Goal: Navigation & Orientation: Find specific page/section

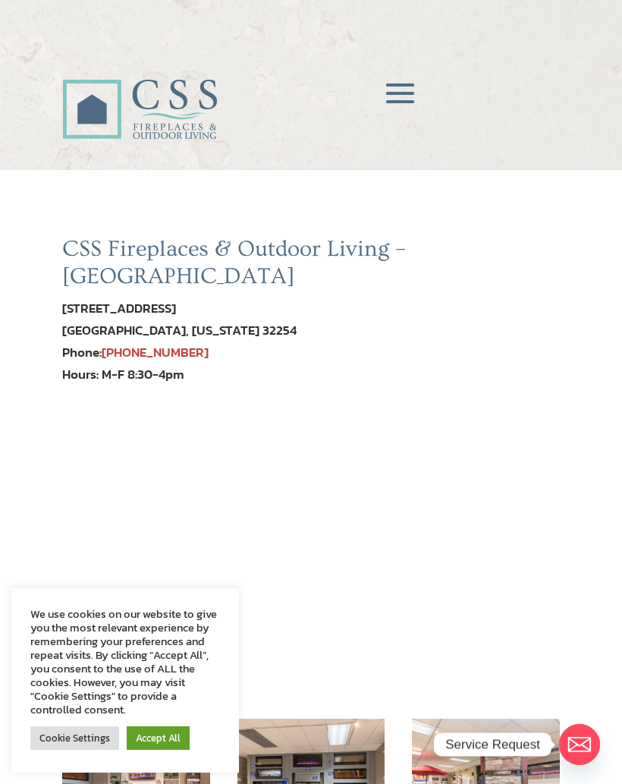
click at [163, 750] on link "Accept All" at bounding box center [158, 738] width 63 height 24
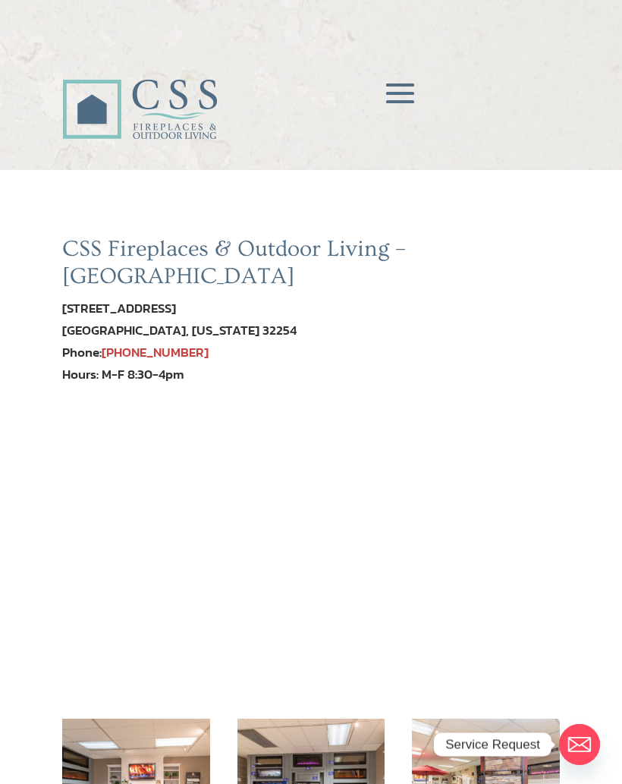
click at [410, 92] on span at bounding box center [400, 93] width 45 height 45
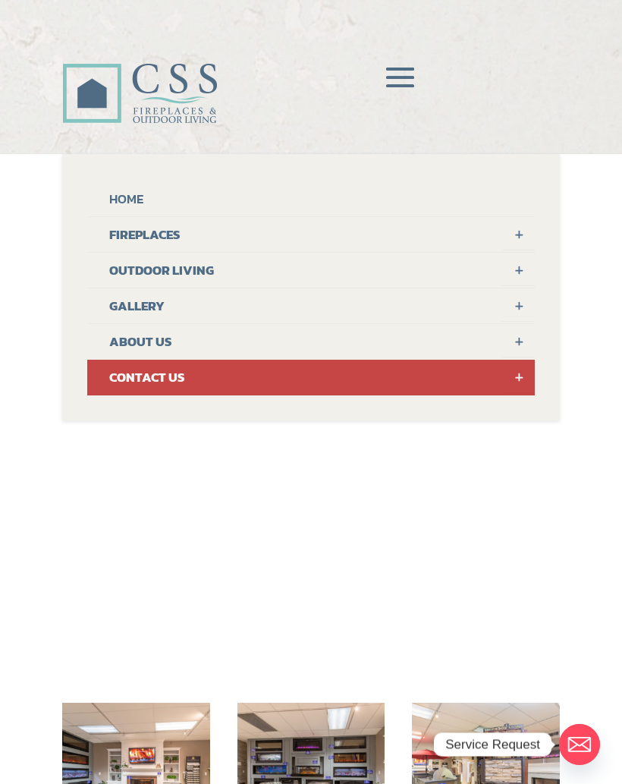
scroll to position [17, 0]
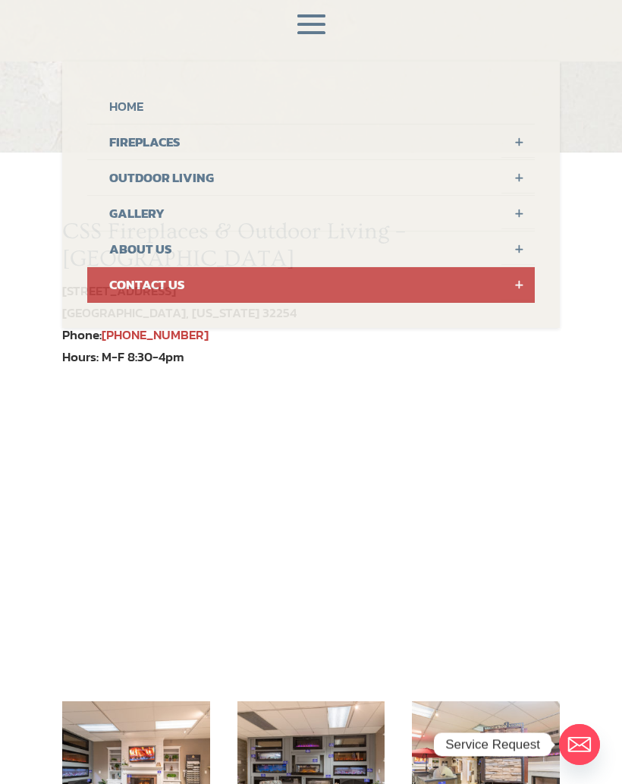
click at [520, 141] on link at bounding box center [518, 140] width 33 height 33
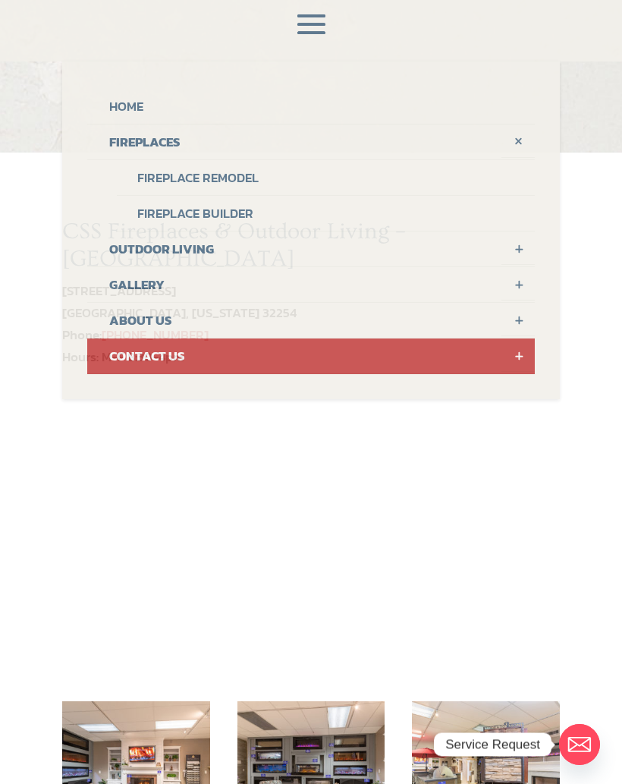
click at [234, 218] on link "Fireplace Builder" at bounding box center [326, 214] width 418 height 36
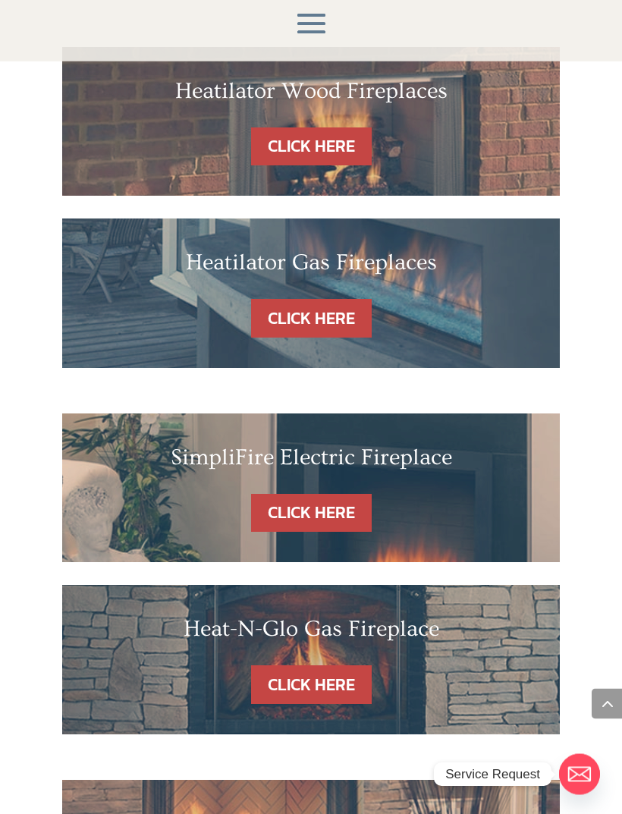
scroll to position [967, 0]
click at [343, 666] on link "CLICK HERE" at bounding box center [311, 685] width 121 height 39
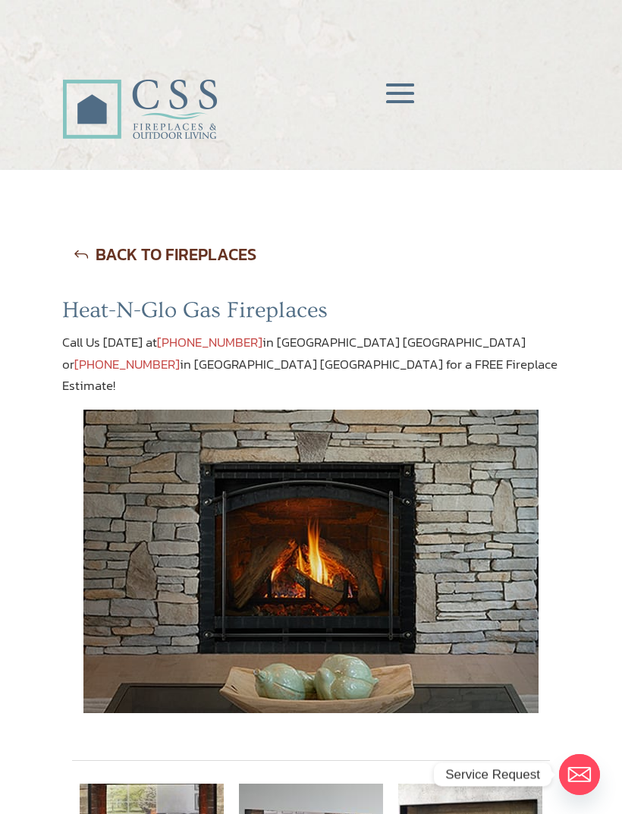
click at [404, 93] on span at bounding box center [400, 93] width 45 height 45
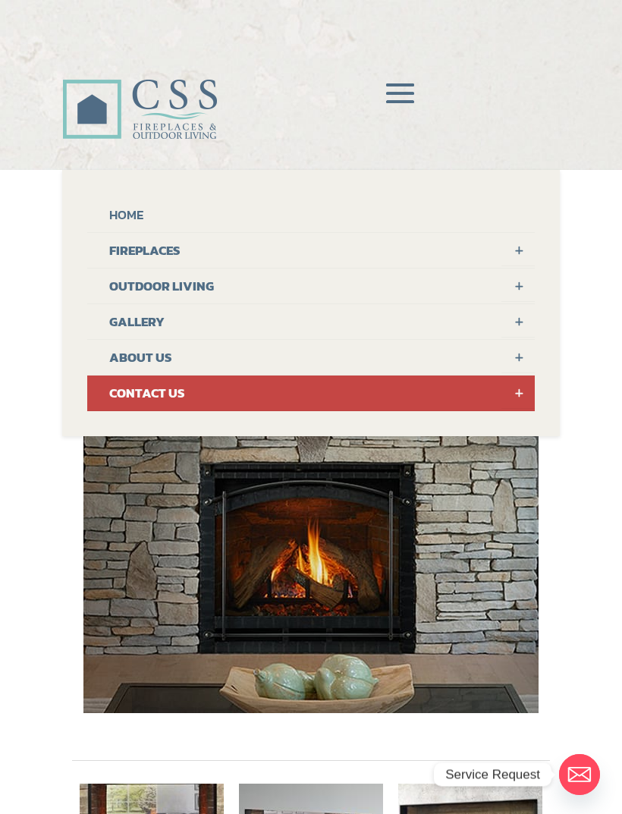
click at [521, 249] on link at bounding box center [518, 249] width 33 height 33
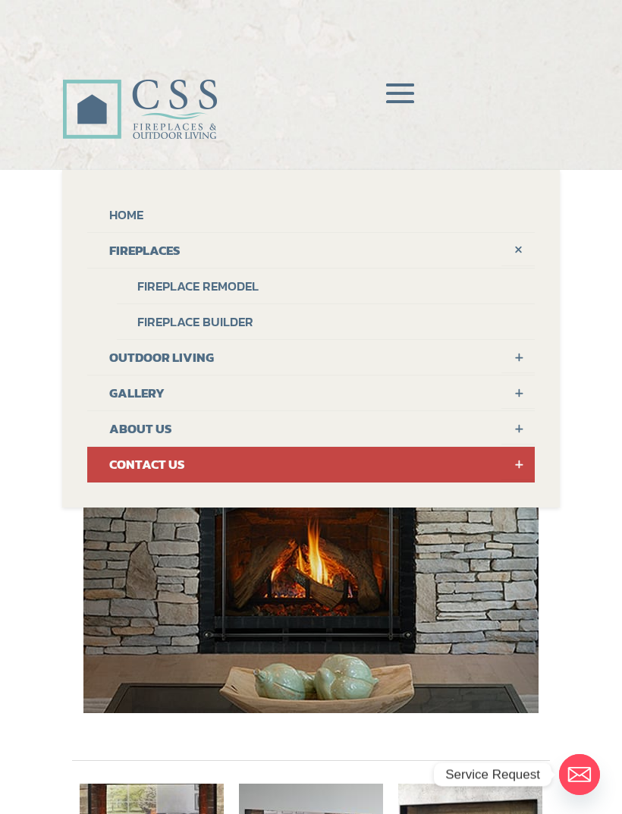
click at [240, 285] on link "Fireplace Remodel" at bounding box center [326, 287] width 418 height 36
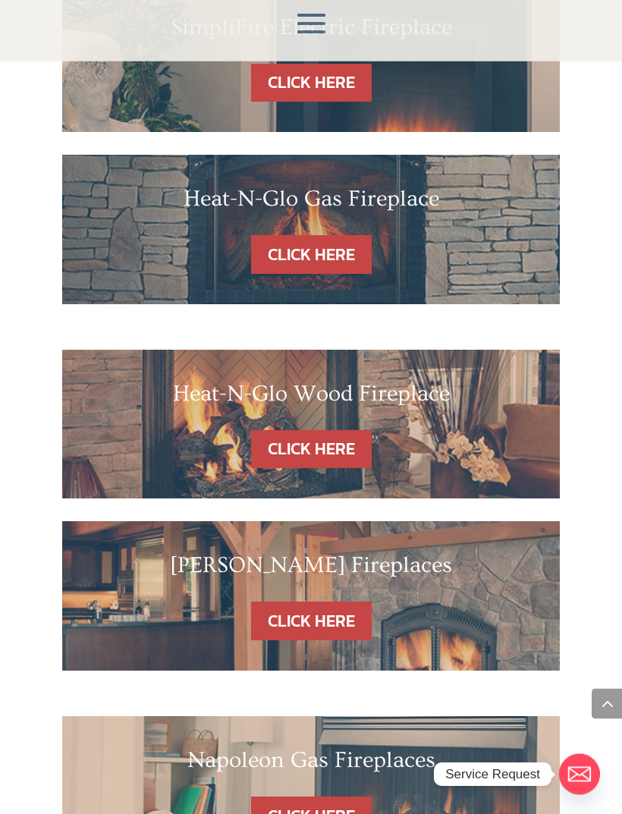
scroll to position [1255, 0]
